Goal: Task Accomplishment & Management: Manage account settings

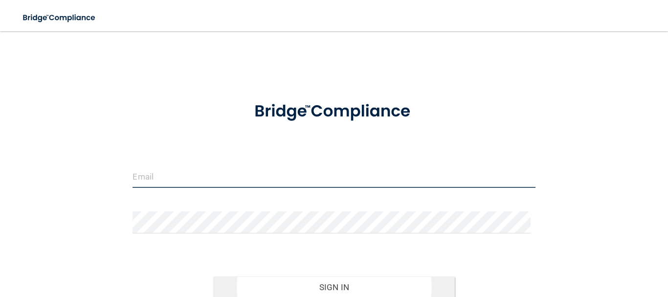
type input "[EMAIL_ADDRESS][DOMAIN_NAME]"
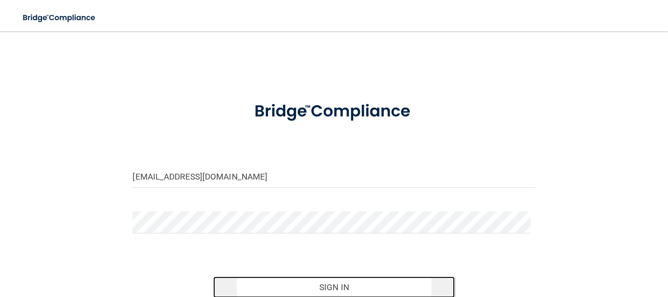
click at [353, 283] on button "Sign In" at bounding box center [333, 287] width 241 height 22
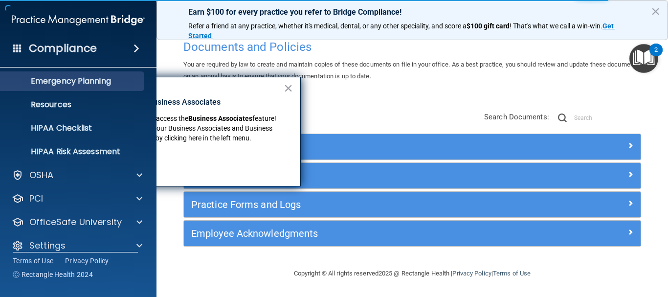
scroll to position [109, 0]
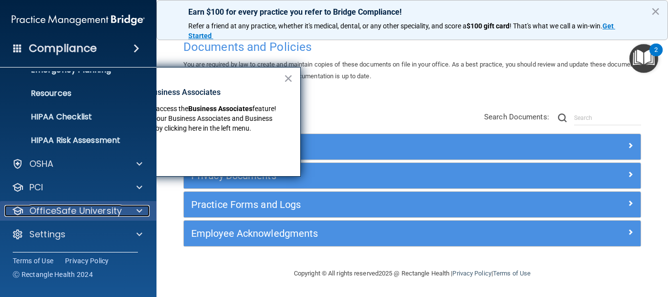
click at [57, 207] on p "OfficeSafe University" at bounding box center [75, 211] width 92 height 12
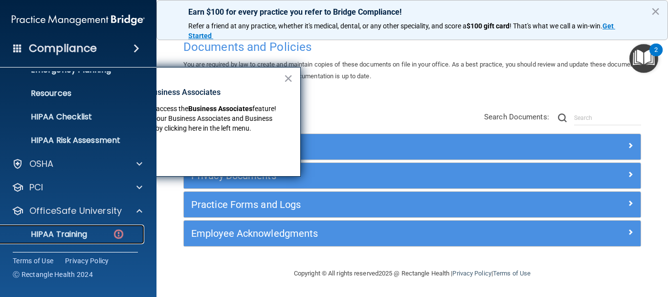
click at [56, 229] on p "HIPAA Training" at bounding box center [46, 234] width 81 height 10
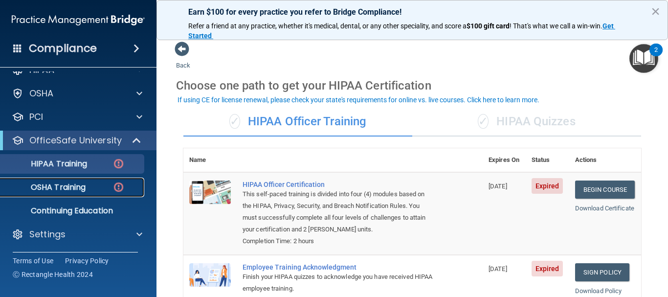
click at [90, 190] on div "OSHA Training" at bounding box center [72, 187] width 133 height 10
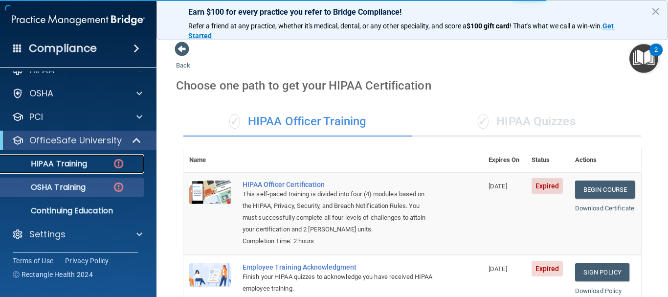
click at [83, 159] on p "HIPAA Training" at bounding box center [46, 164] width 81 height 10
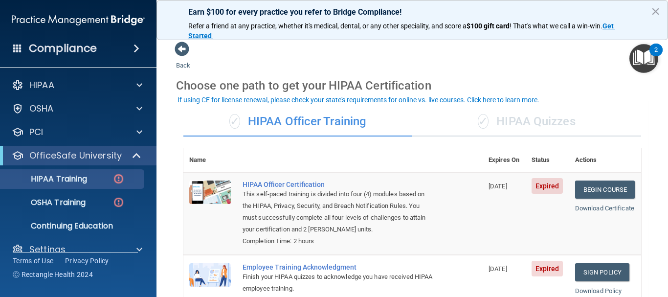
click at [102, 43] on div "Compliance" at bounding box center [78, 49] width 156 height 22
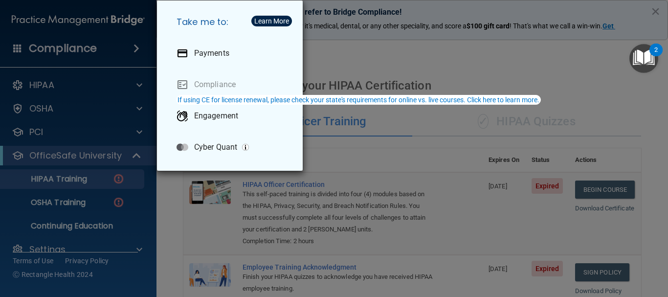
click at [506, 136] on div "Take me to: Payments Compliance Engagement Cyber Quant" at bounding box center [334, 148] width 668 height 297
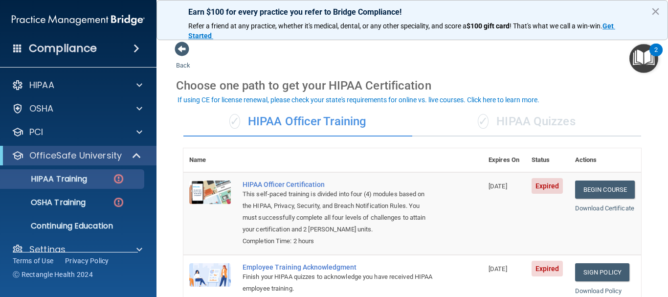
click at [19, 48] on span at bounding box center [17, 47] width 9 height 9
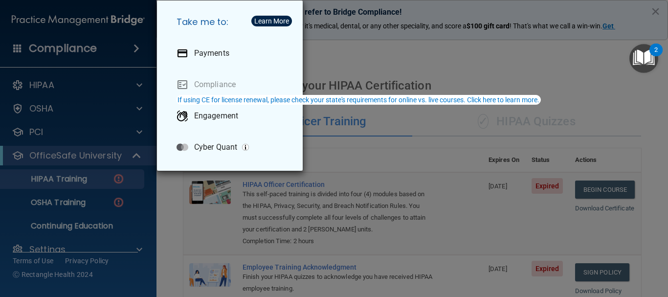
click at [416, 56] on div "Take me to: Payments Compliance Engagement Cyber Quant" at bounding box center [334, 148] width 668 height 297
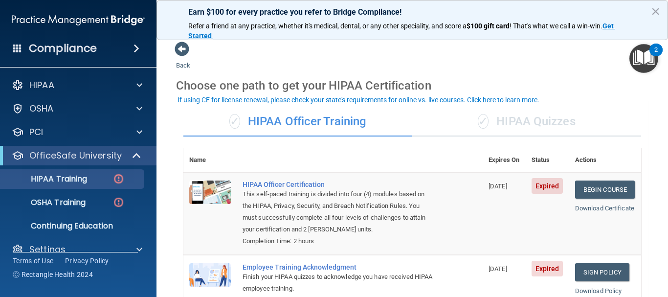
click at [496, 123] on div "✓ HIPAA Quizzes" at bounding box center [526, 121] width 229 height 29
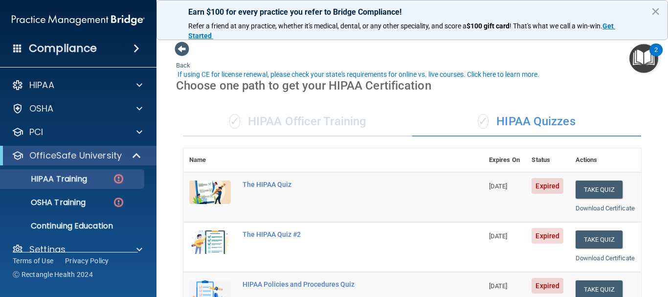
scroll to position [49, 0]
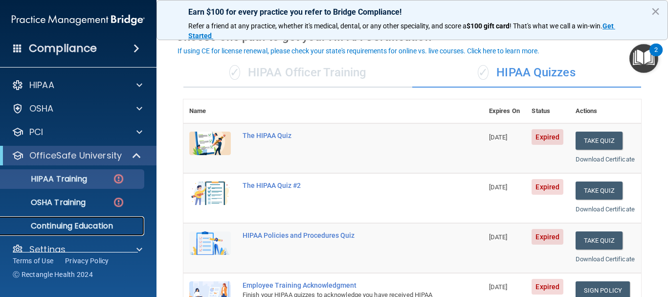
click at [71, 224] on p "Continuing Education" at bounding box center [72, 226] width 133 height 10
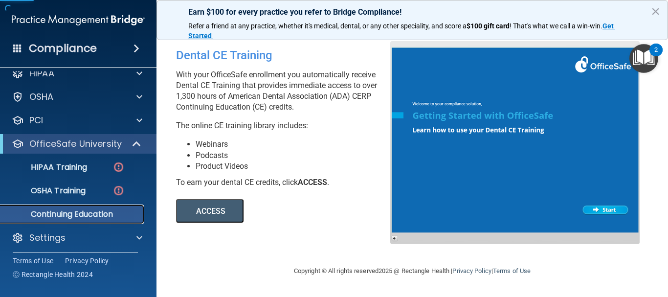
scroll to position [15, 0]
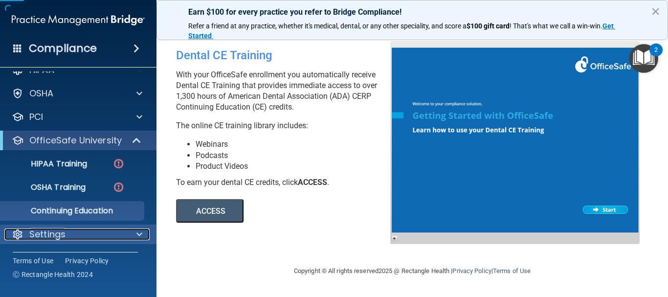
click at [81, 234] on div "Settings" at bounding box center [64, 234] width 121 height 12
click at [82, 231] on div "Settings" at bounding box center [64, 234] width 121 height 12
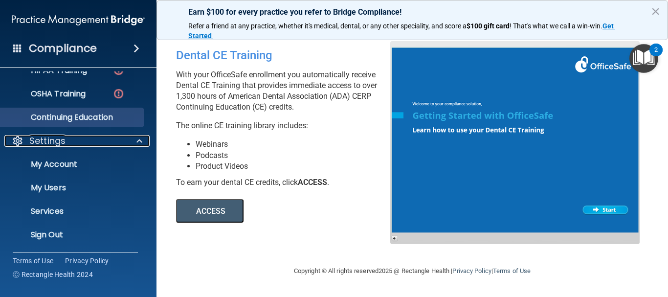
scroll to position [109, 0]
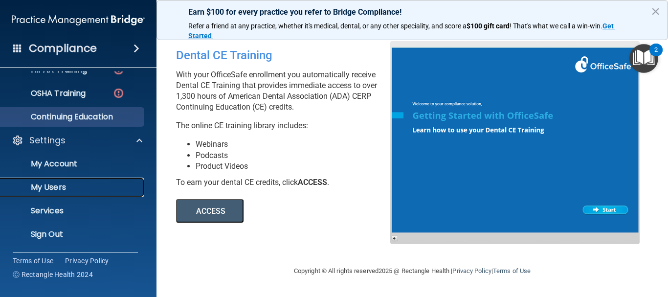
click at [57, 182] on p "My Users" at bounding box center [72, 187] width 133 height 10
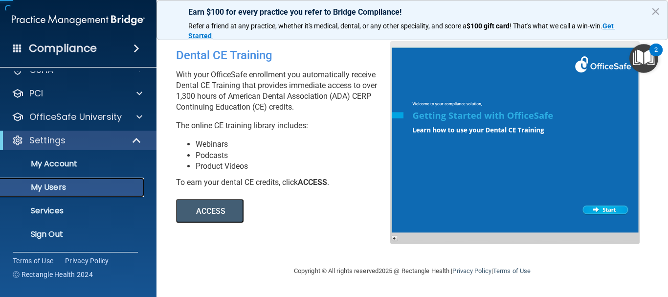
scroll to position [39, 0]
select select "20"
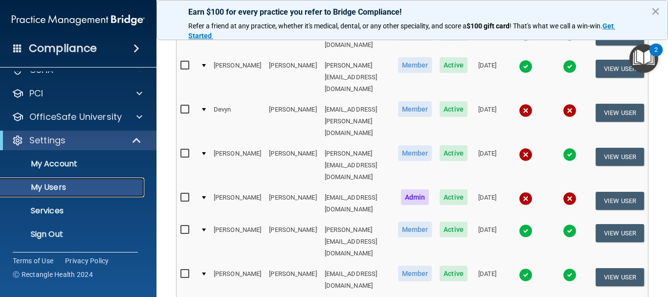
scroll to position [489, 0]
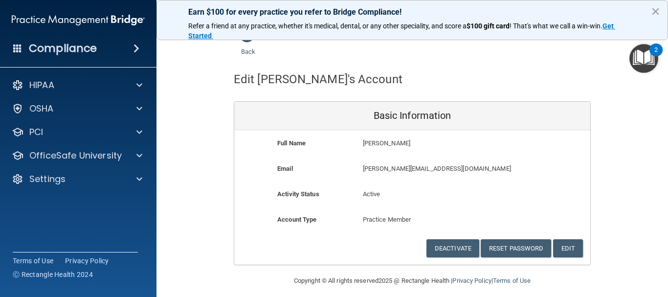
scroll to position [21, 0]
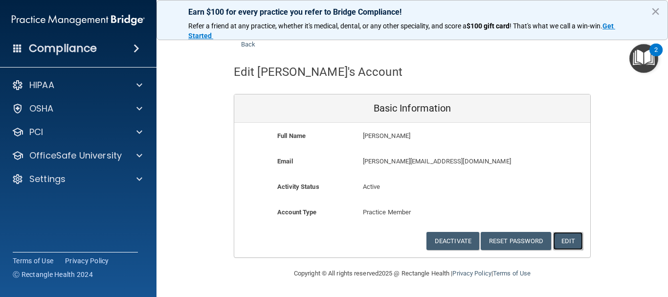
click at [558, 240] on button "Edit" at bounding box center [568, 241] width 30 height 18
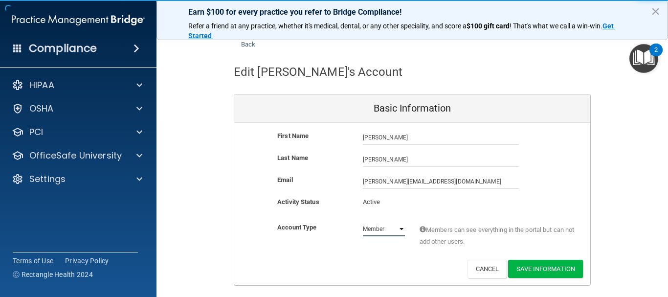
click at [383, 227] on select "Admin Member" at bounding box center [384, 228] width 42 height 15
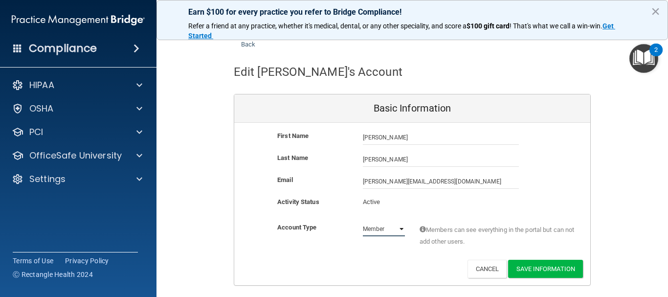
select select "practice_admin"
click at [363, 221] on select "Admin Member" at bounding box center [384, 228] width 42 height 15
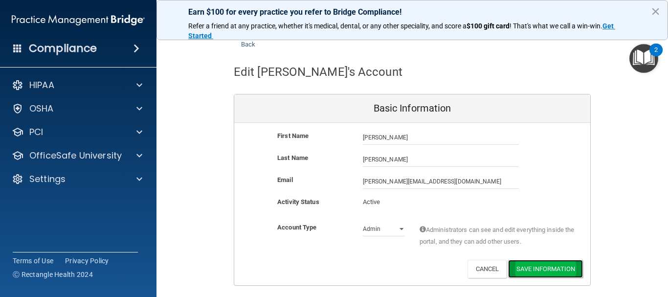
click at [543, 264] on button "Save Information" at bounding box center [545, 268] width 75 height 18
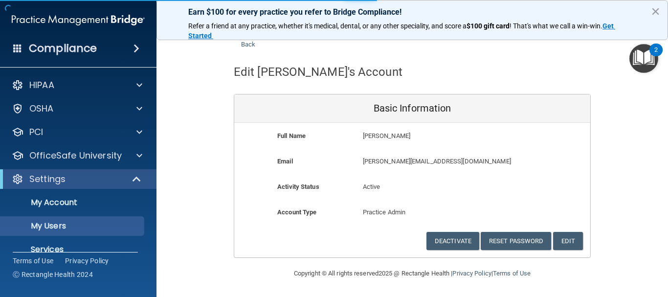
select select "20"
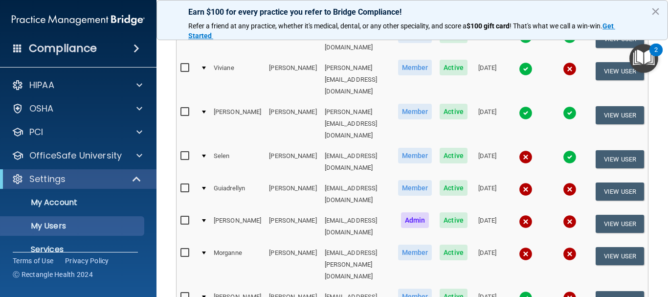
scroll to position [184, 0]
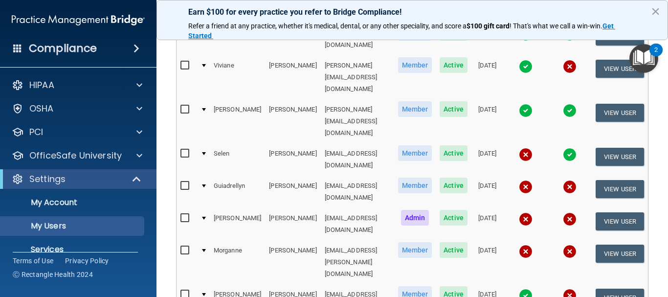
click at [530, 212] on img at bounding box center [525, 219] width 14 height 14
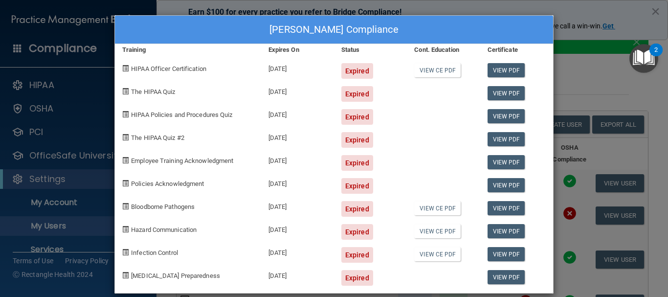
scroll to position [12, 0]
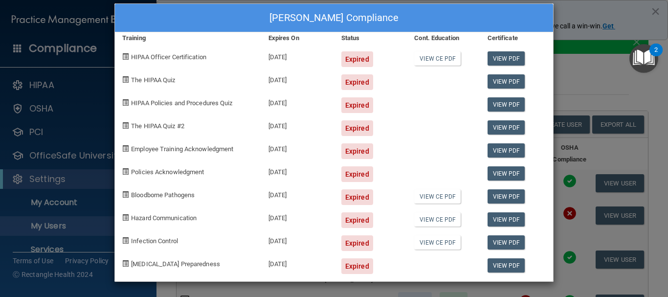
click at [589, 54] on div "[PERSON_NAME] Compliance Training Expires On Status Cont. Education Certificate…" at bounding box center [334, 148] width 668 height 297
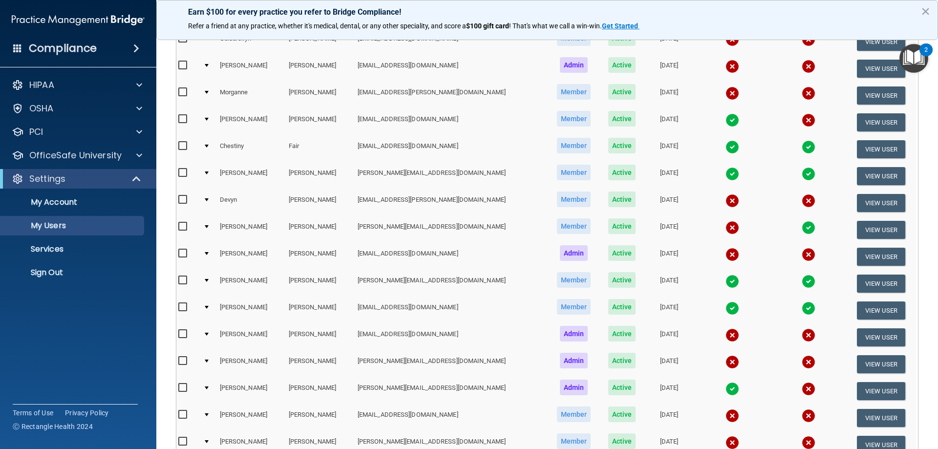
scroll to position [246, 0]
